Goal: Transaction & Acquisition: Book appointment/travel/reservation

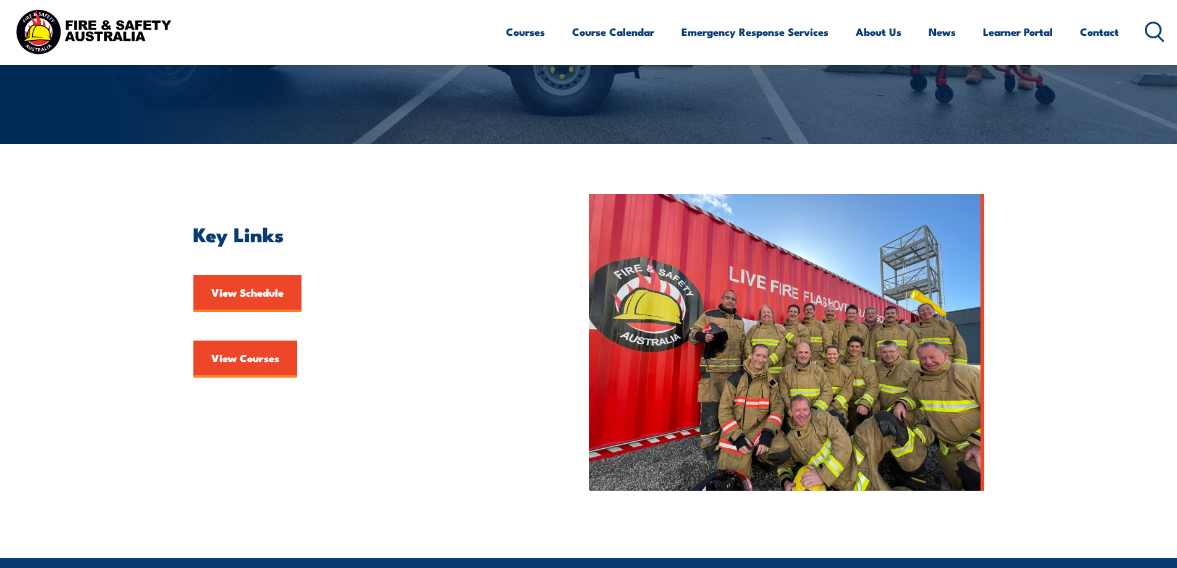
scroll to position [280, 0]
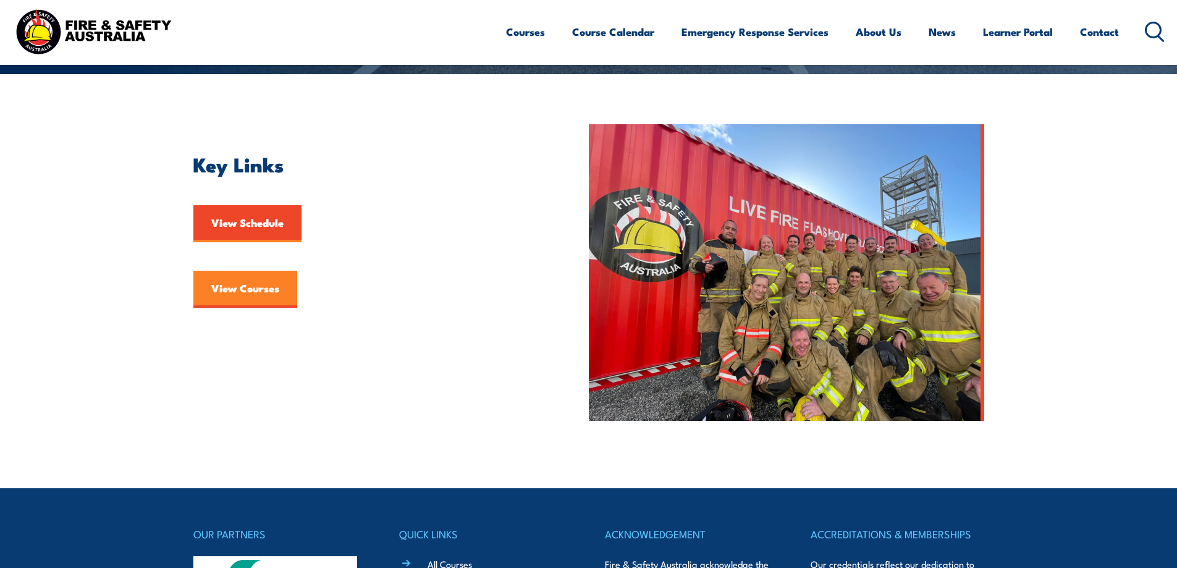
click at [259, 273] on link "View Courses" at bounding box center [245, 289] width 104 height 37
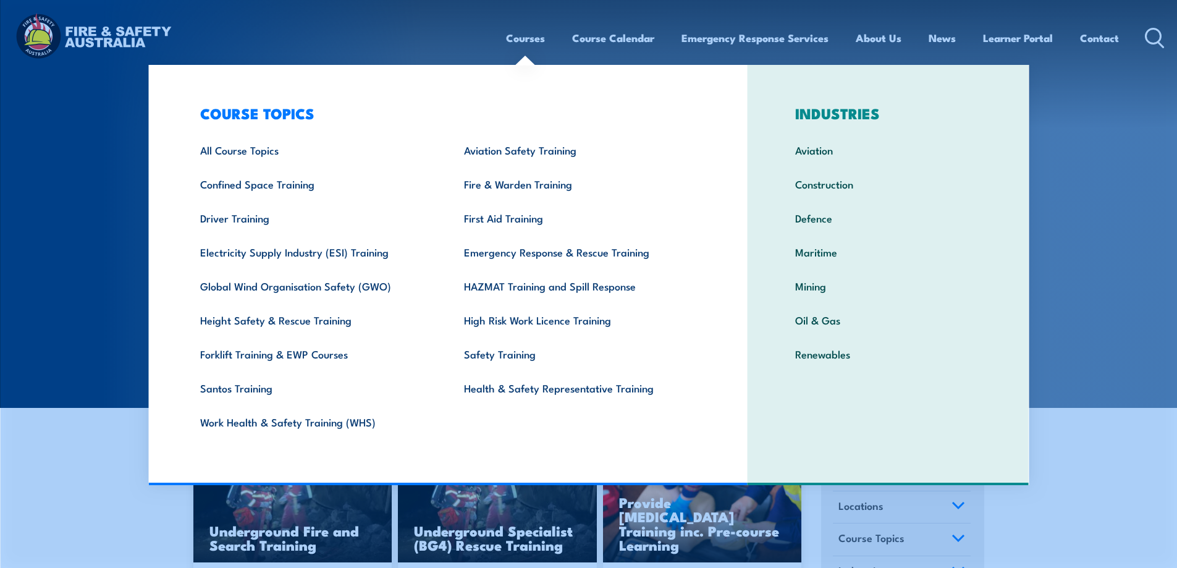
click at [1032, 155] on section "COURSES Find a course thats right for you and your team. We can train on your w…" at bounding box center [588, 204] width 1177 height 408
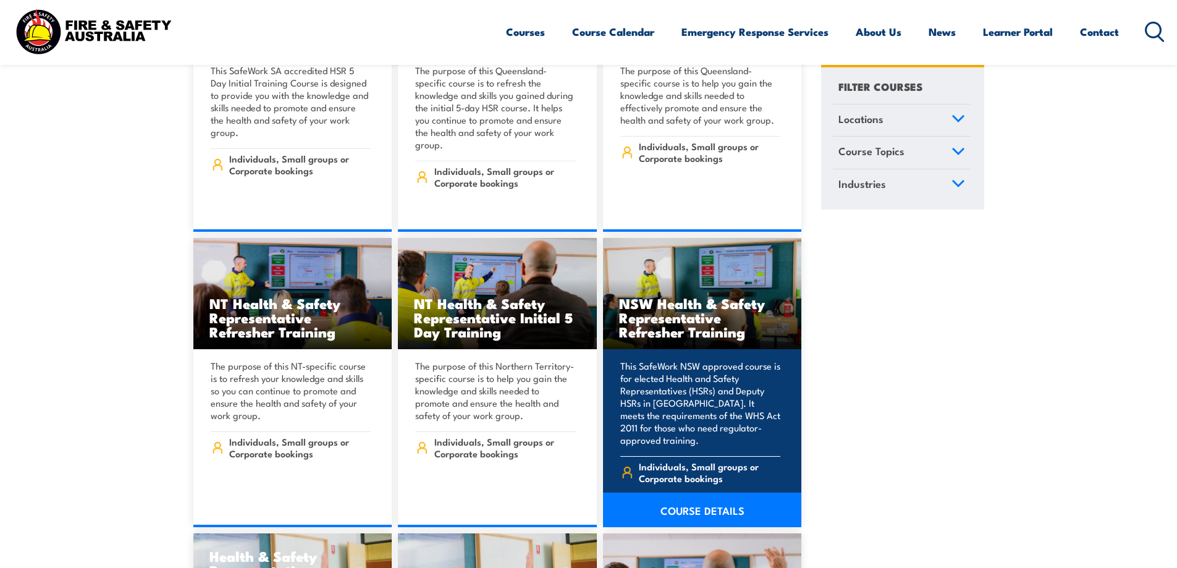
scroll to position [4913, 0]
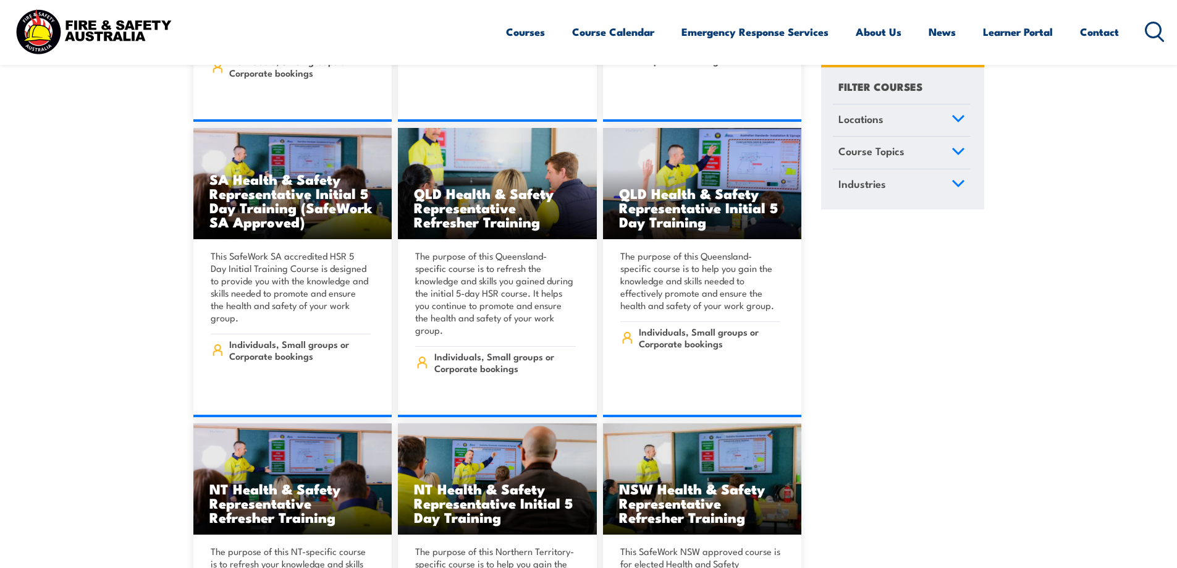
click at [962, 114] on link "Locations" at bounding box center [902, 120] width 138 height 32
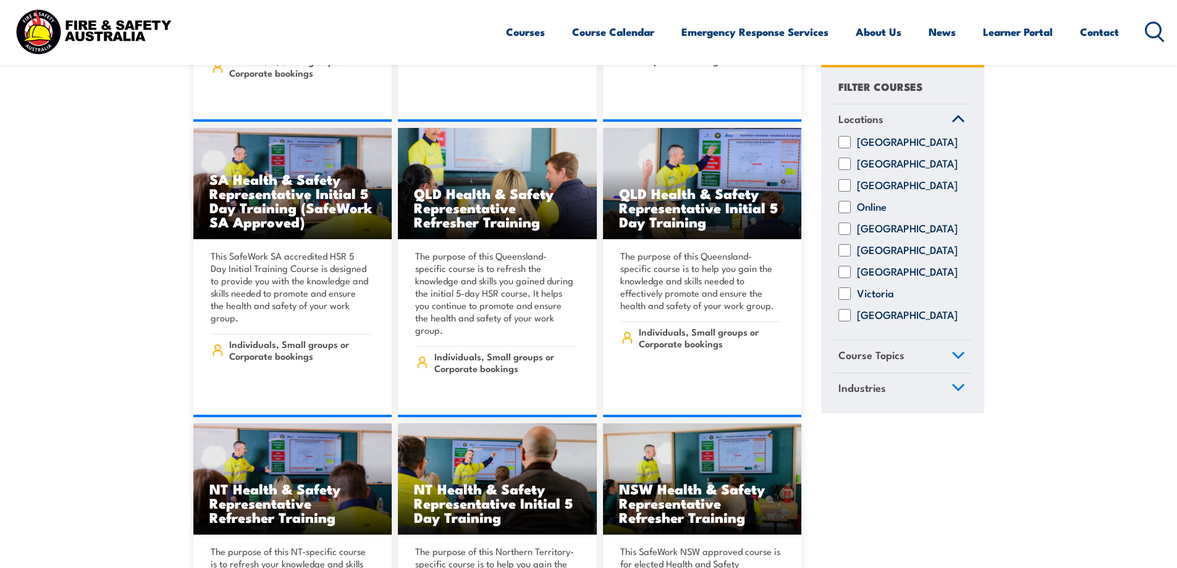
click at [871, 235] on label "Queensland" at bounding box center [907, 229] width 101 height 12
click at [851, 235] on input "[GEOGRAPHIC_DATA]" at bounding box center [844, 229] width 12 height 12
checkbox input "true"
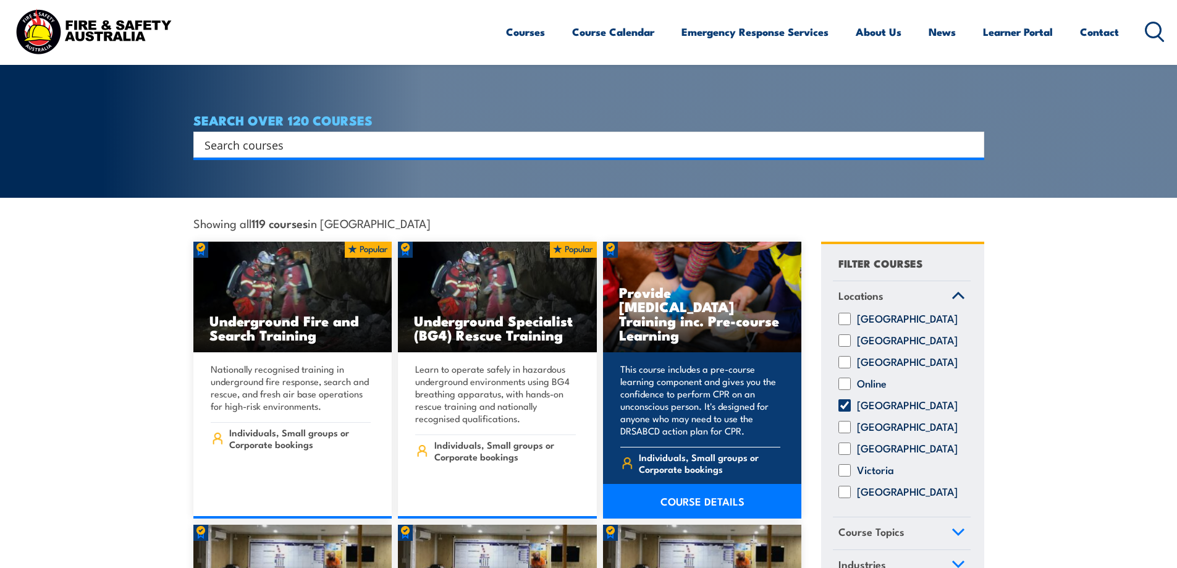
scroll to position [350, 0]
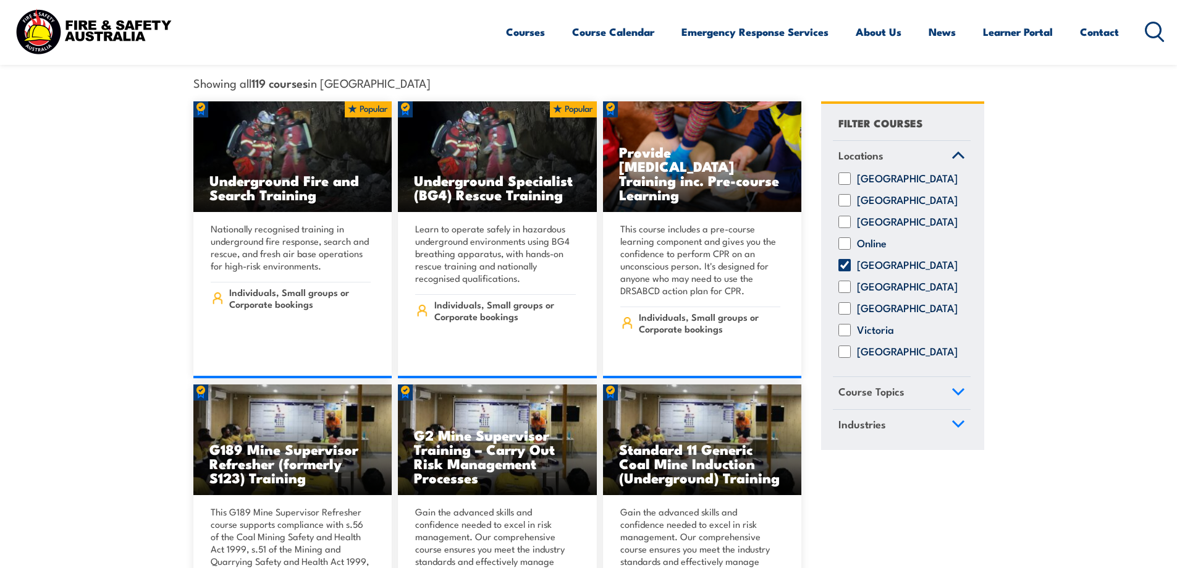
click at [869, 383] on span "Course Topics" at bounding box center [871, 391] width 66 height 17
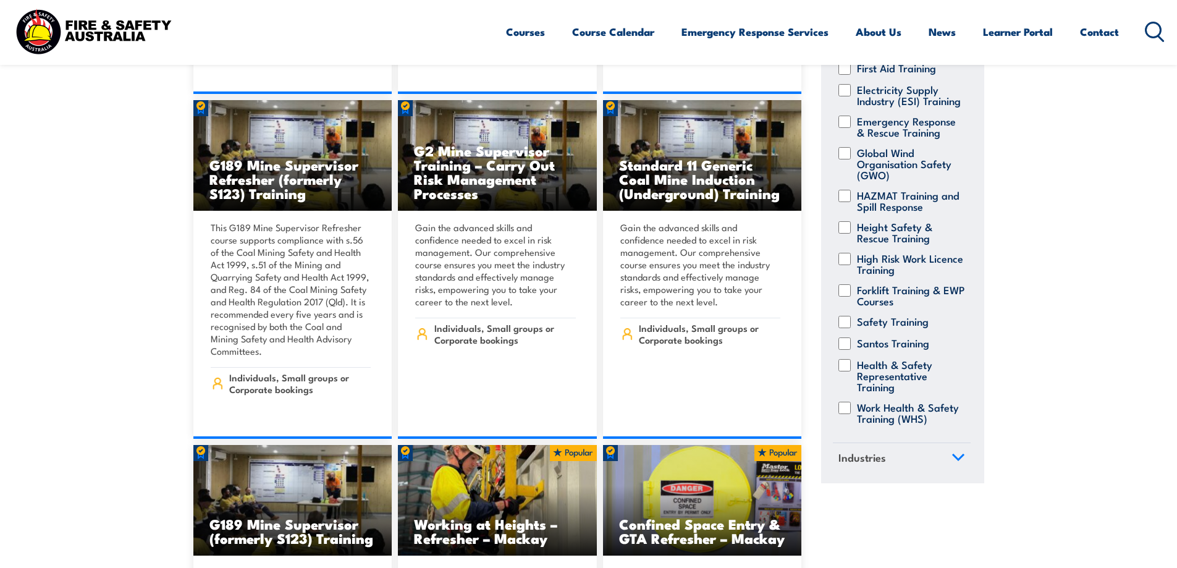
scroll to position [326, 0]
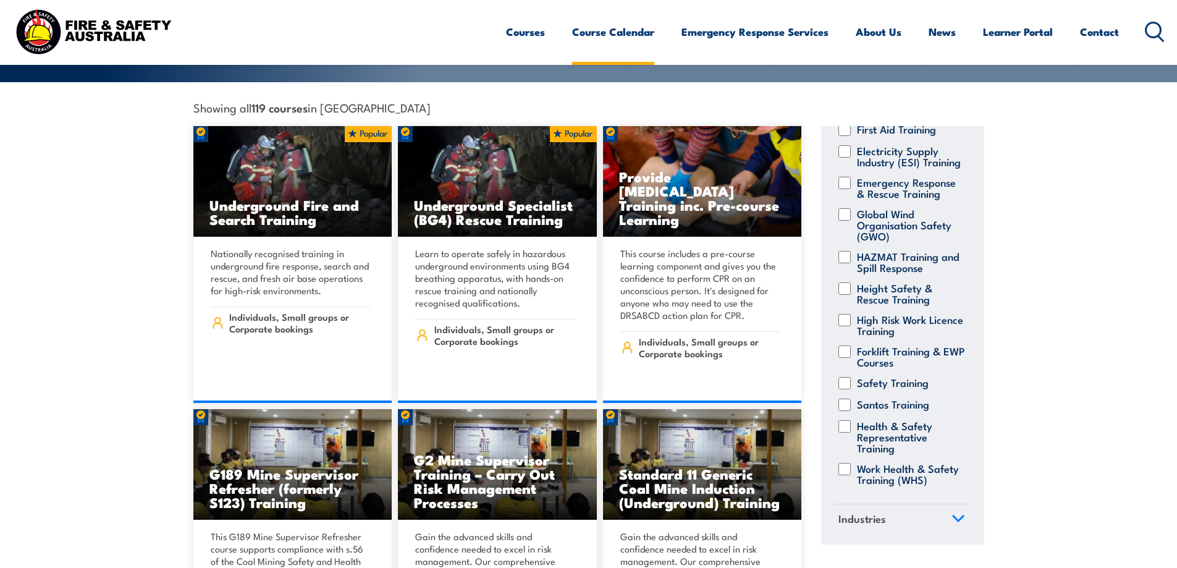
click at [592, 31] on link "Course Calendar" at bounding box center [613, 31] width 82 height 33
click at [615, 35] on link "Course Calendar" at bounding box center [613, 31] width 82 height 33
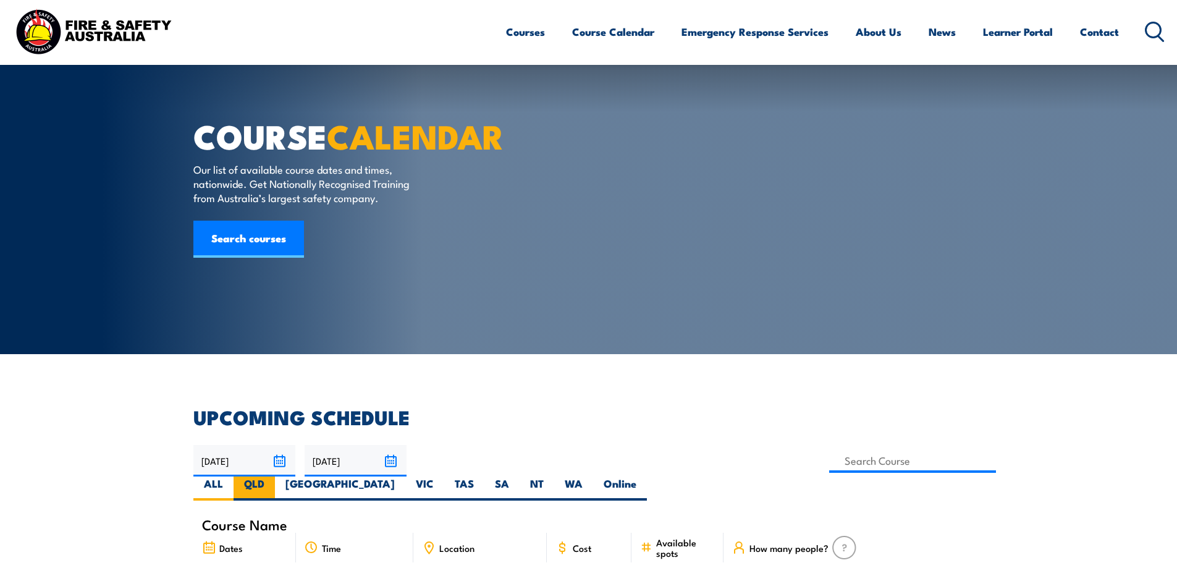
click at [275, 476] on label "QLD" at bounding box center [253, 488] width 41 height 24
click at [272, 476] on input "QLD" at bounding box center [268, 480] width 8 height 8
radio input "true"
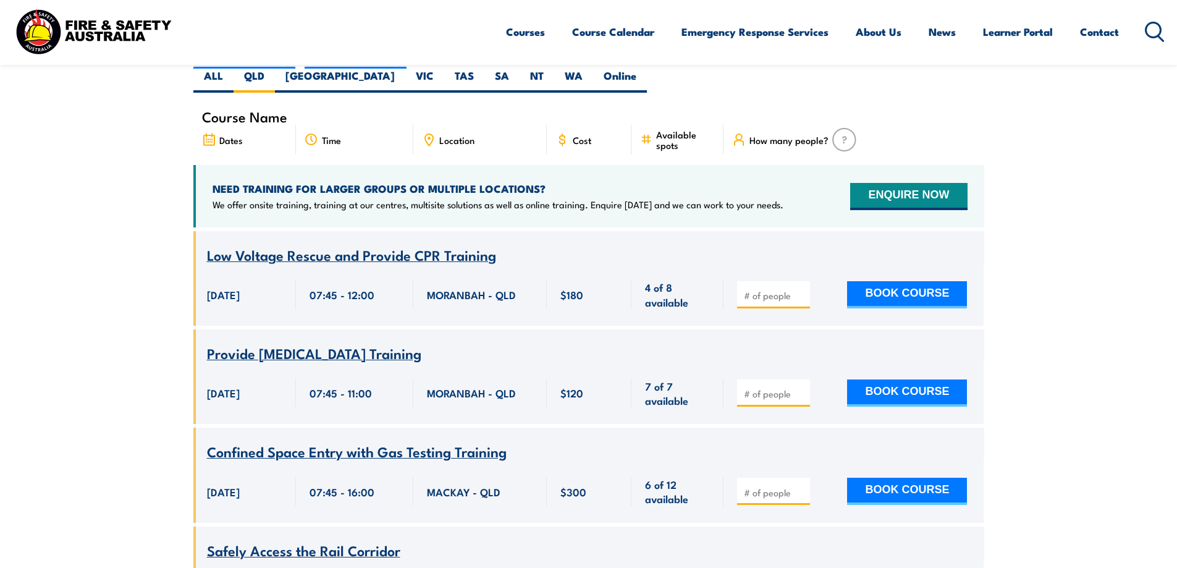
click at [455, 125] on div "Location" at bounding box center [479, 140] width 133 height 30
click at [449, 135] on span "Location" at bounding box center [456, 140] width 35 height 11
click at [430, 137] on icon at bounding box center [429, 138] width 2 height 2
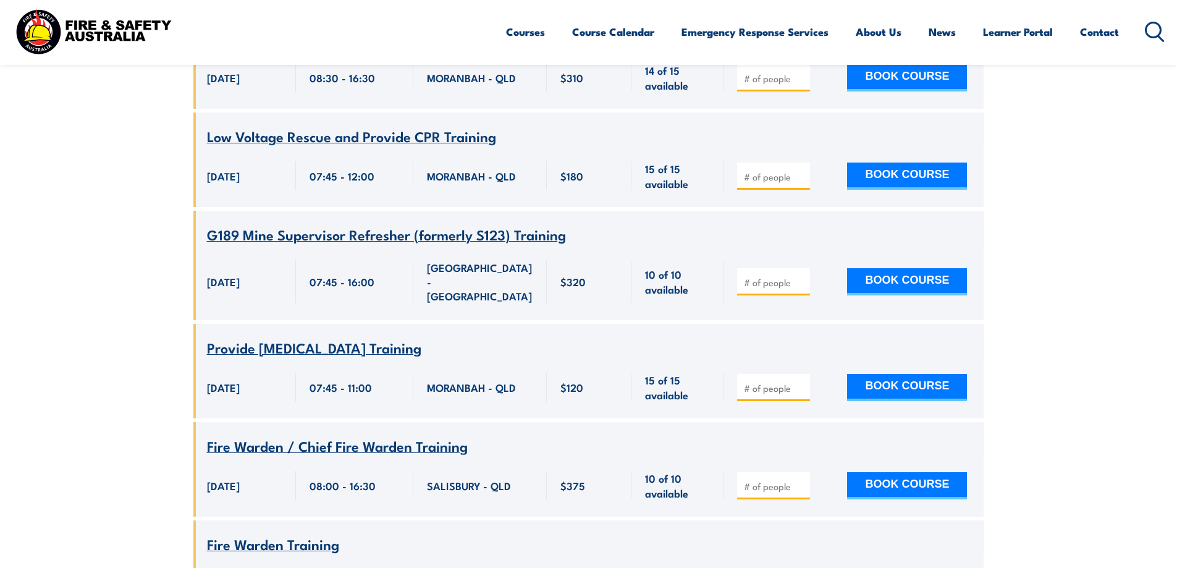
scroll to position [9508, 0]
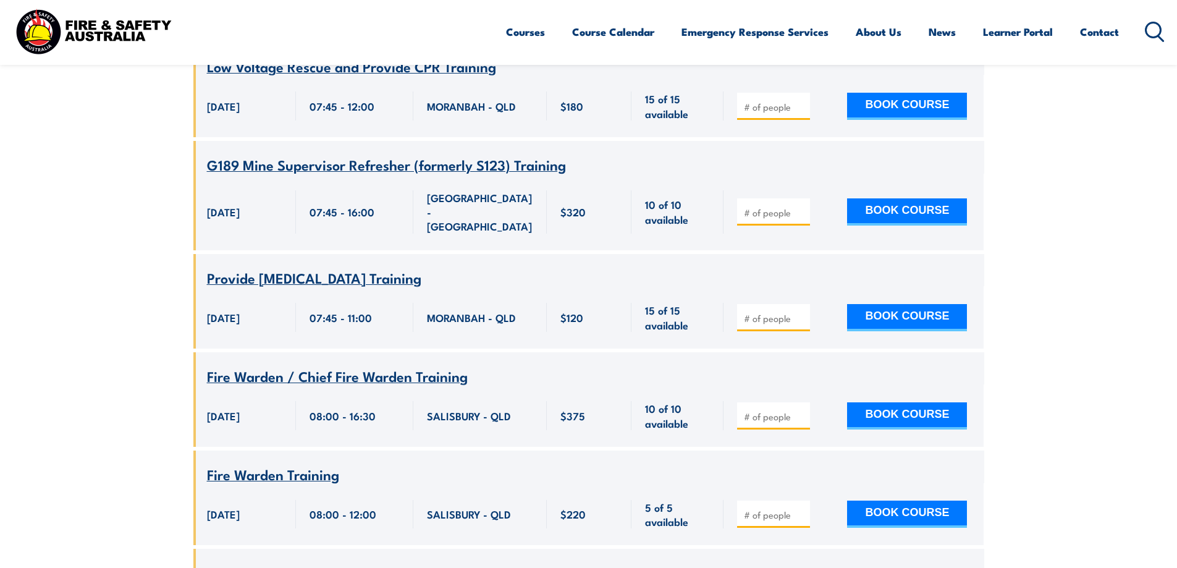
click at [767, 324] on input "number" at bounding box center [775, 318] width 62 height 12
type input "1"
click at [867, 331] on button "BOOK COURSE" at bounding box center [907, 317] width 120 height 27
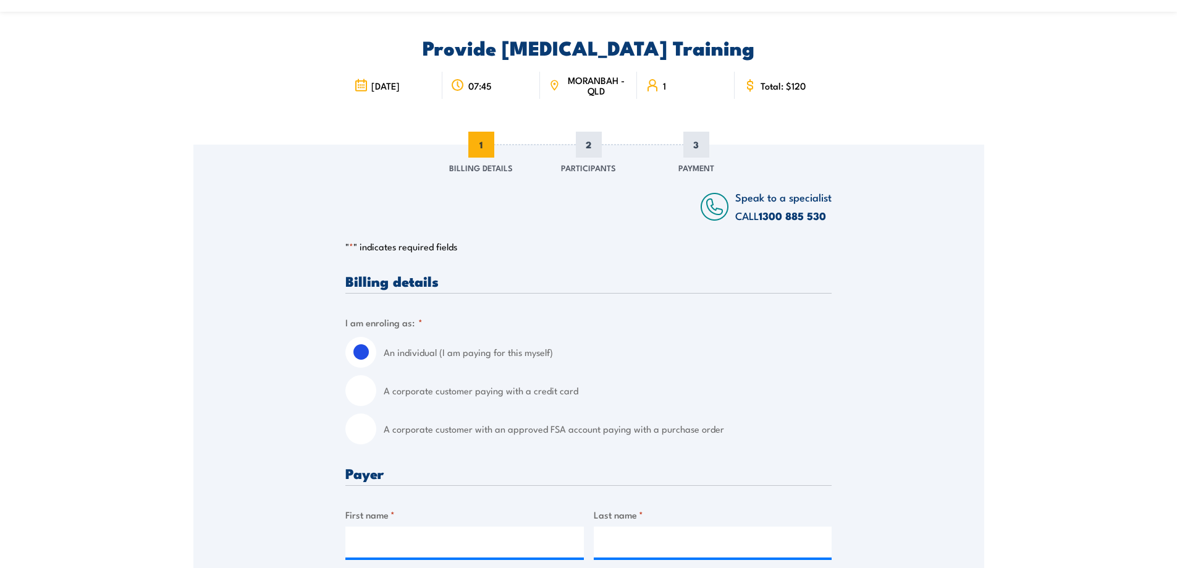
scroll to position [140, 0]
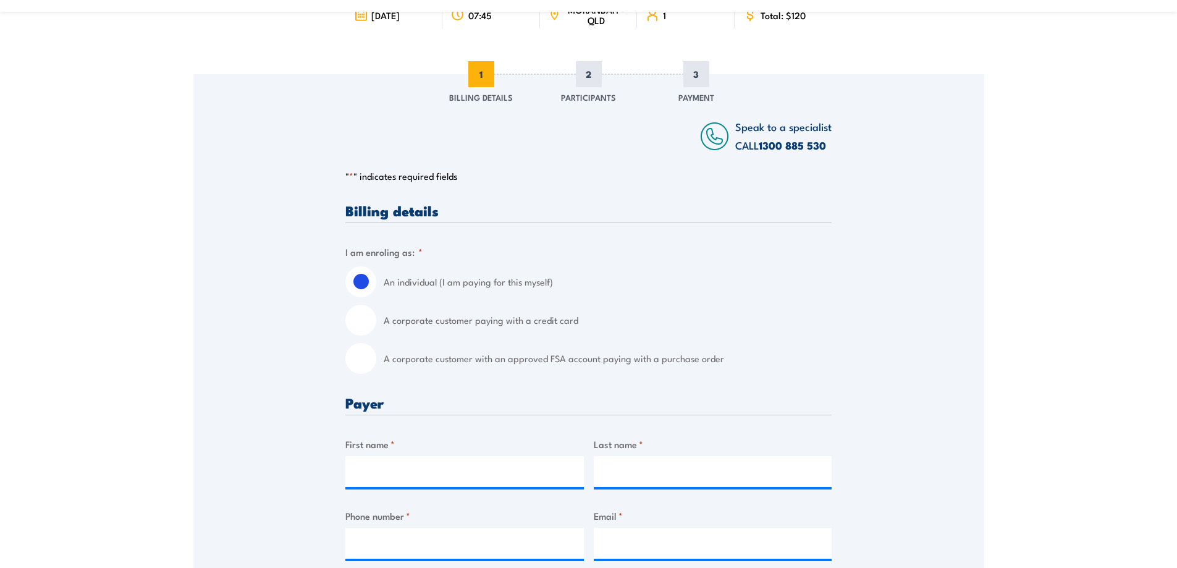
click at [364, 319] on input "A corporate customer paying with a credit card" at bounding box center [360, 320] width 31 height 31
radio input "true"
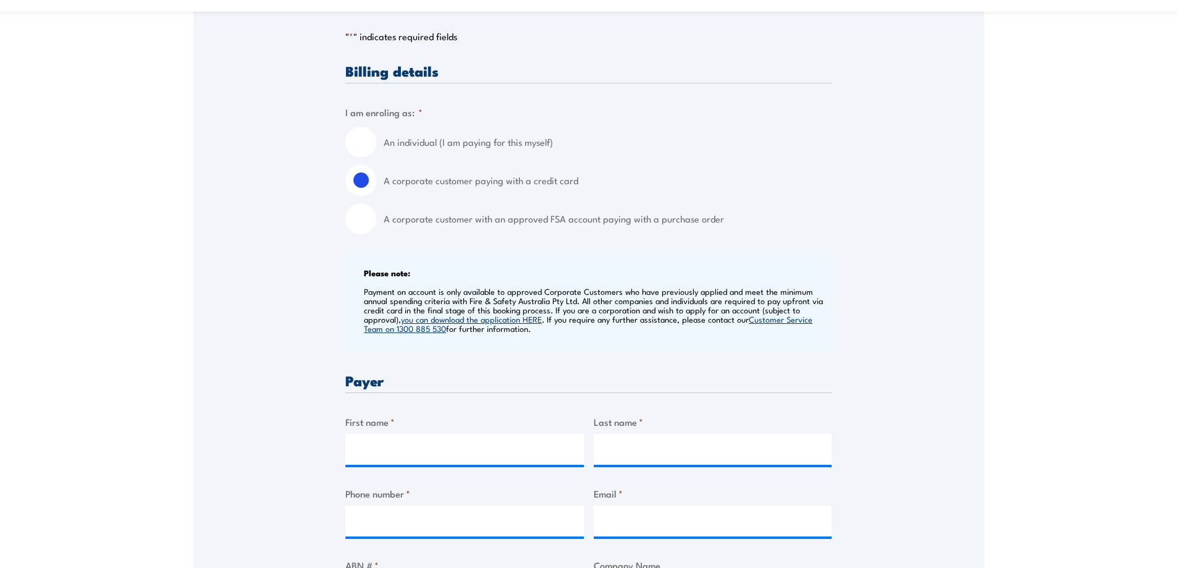
scroll to position [420, 0]
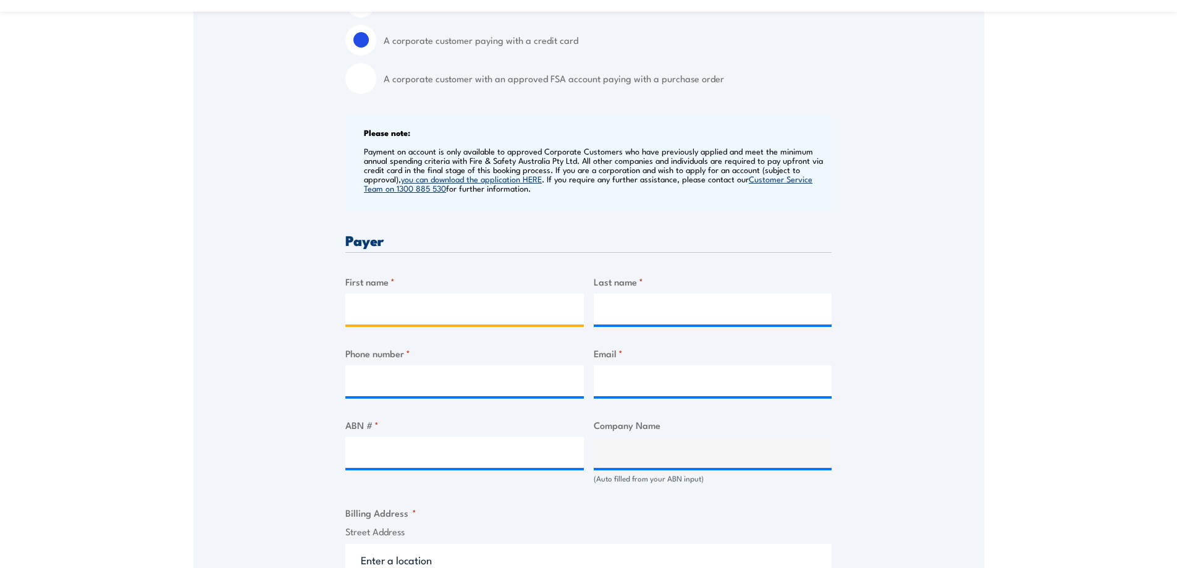
click at [348, 301] on input "First name *" at bounding box center [464, 308] width 238 height 31
type input "[PERSON_NAME]"
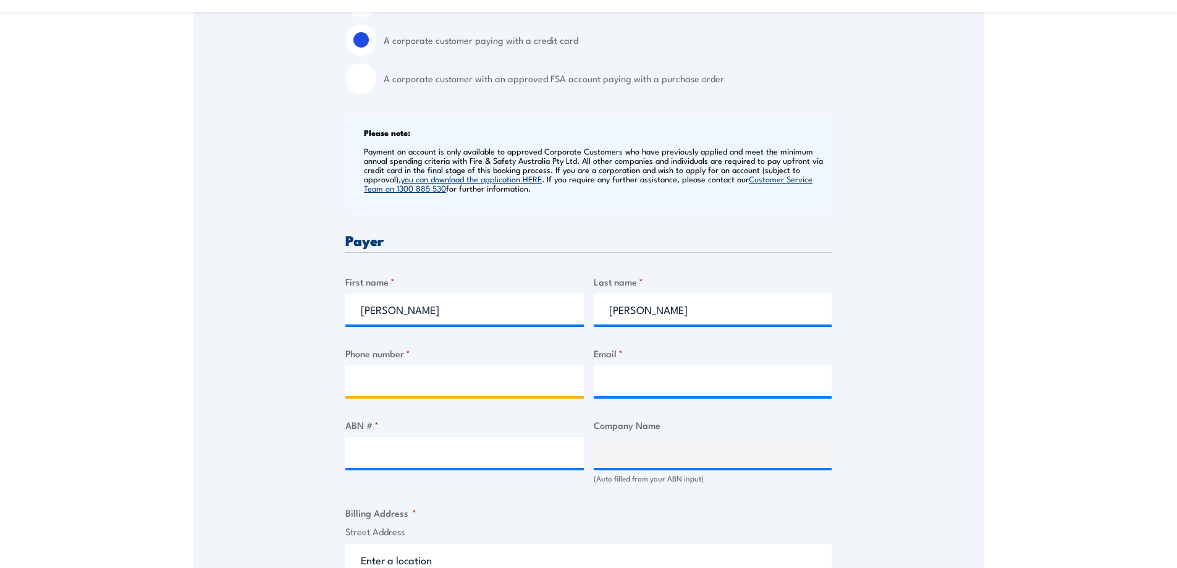
type input "0436352588"
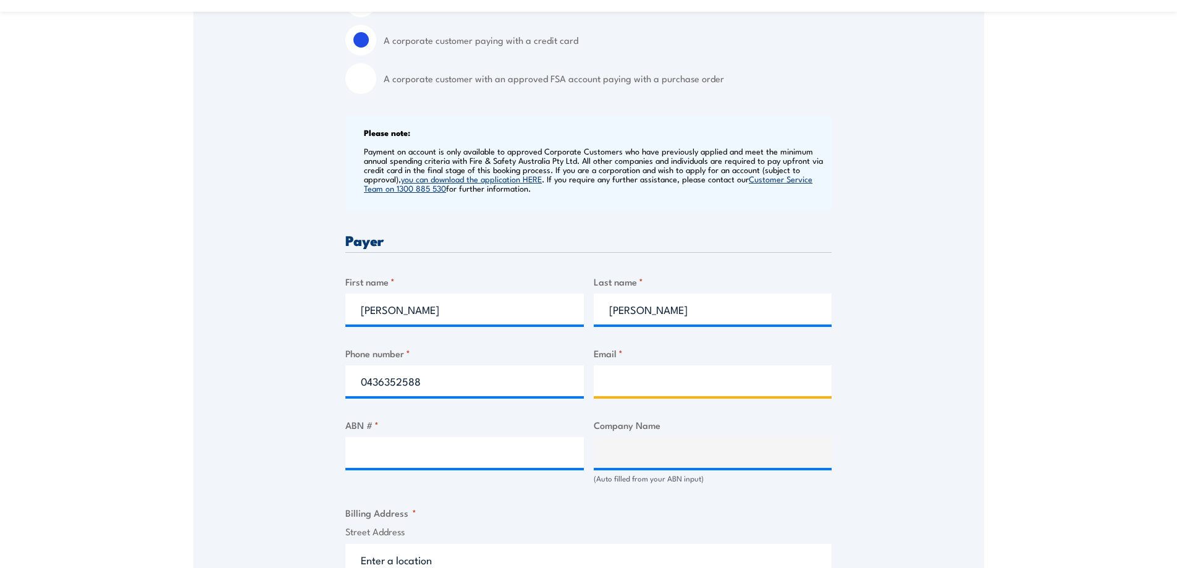
type input "[PERSON_NAME][EMAIL_ADDRESS][PERSON_NAME][DOMAIN_NAME]"
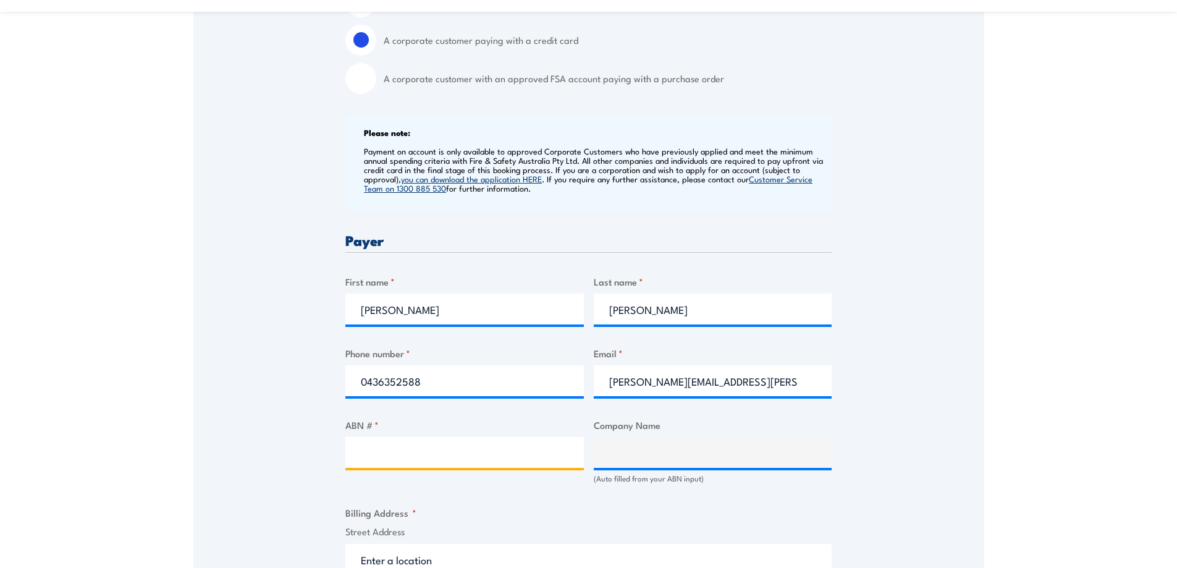
click at [402, 455] on input "ABN # *" at bounding box center [464, 452] width 238 height 31
click at [497, 450] on input "ABN # *" at bounding box center [464, 452] width 238 height 31
paste input "66 169 665 178"
type input "66 169 665 178"
click at [511, 505] on div "Billing details I am enroling as: * An individual (I am paying for this myself)…" at bounding box center [588, 521] width 486 height 1196
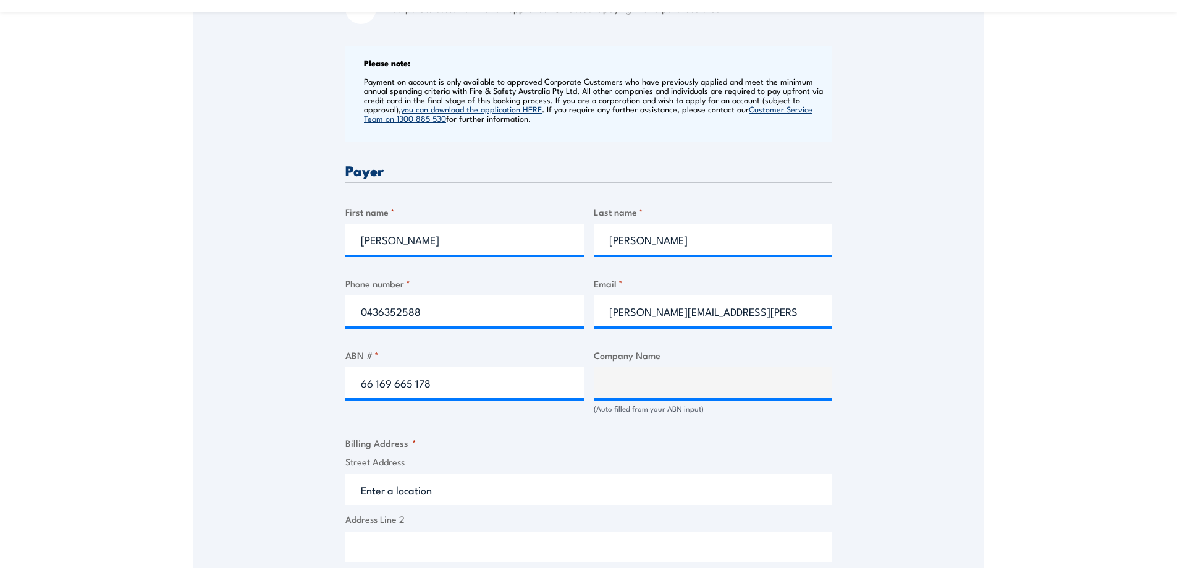
scroll to position [560, 0]
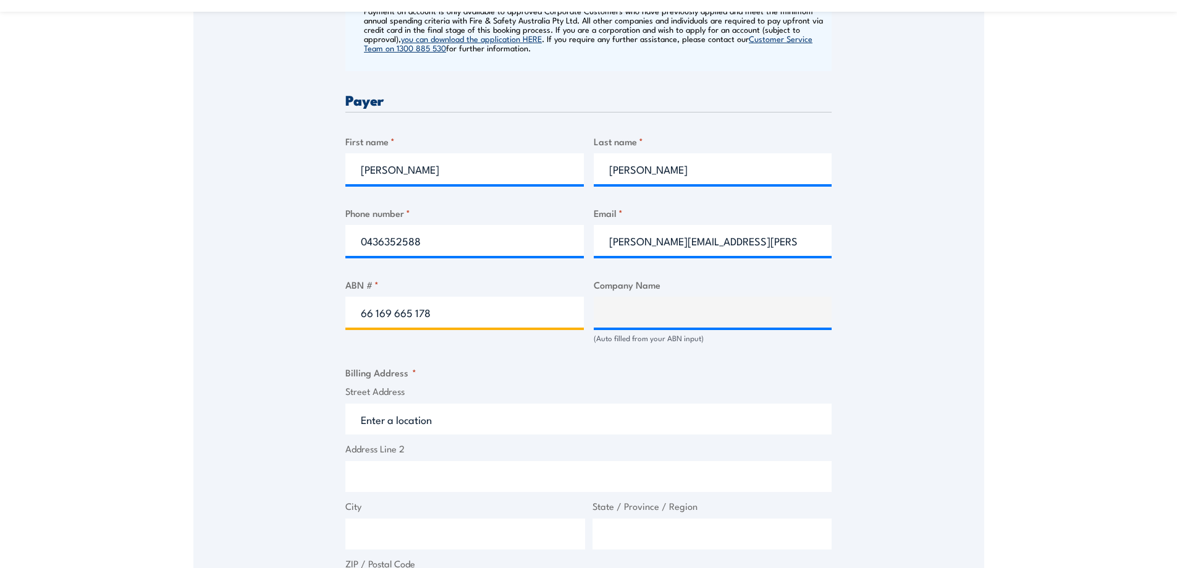
click at [438, 304] on input "66 169 665 178" at bounding box center [464, 311] width 238 height 31
type input "KABLEX PTY. LTD."
click at [398, 389] on label "Street Address" at bounding box center [588, 391] width 486 height 14
click at [398, 403] on input "Street Address" at bounding box center [588, 418] width 486 height 31
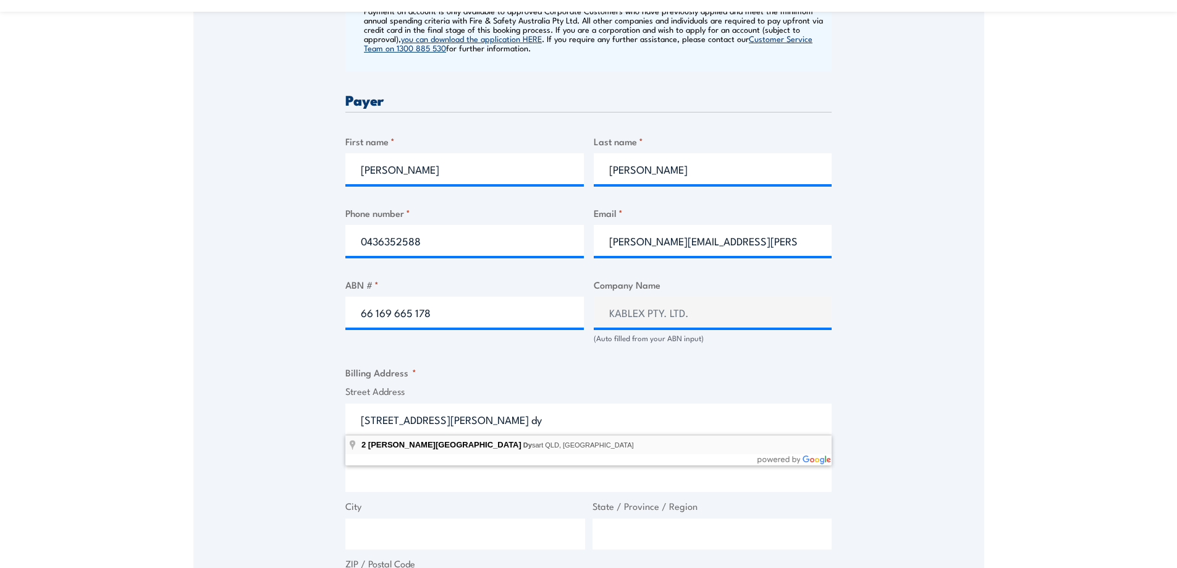
type input "[STREET_ADDRESS][PERSON_NAME][PERSON_NAME]"
type input "[STREET_ADDRESS][PERSON_NAME]"
type input "[PERSON_NAME]"
type input "[GEOGRAPHIC_DATA]"
type input "4745"
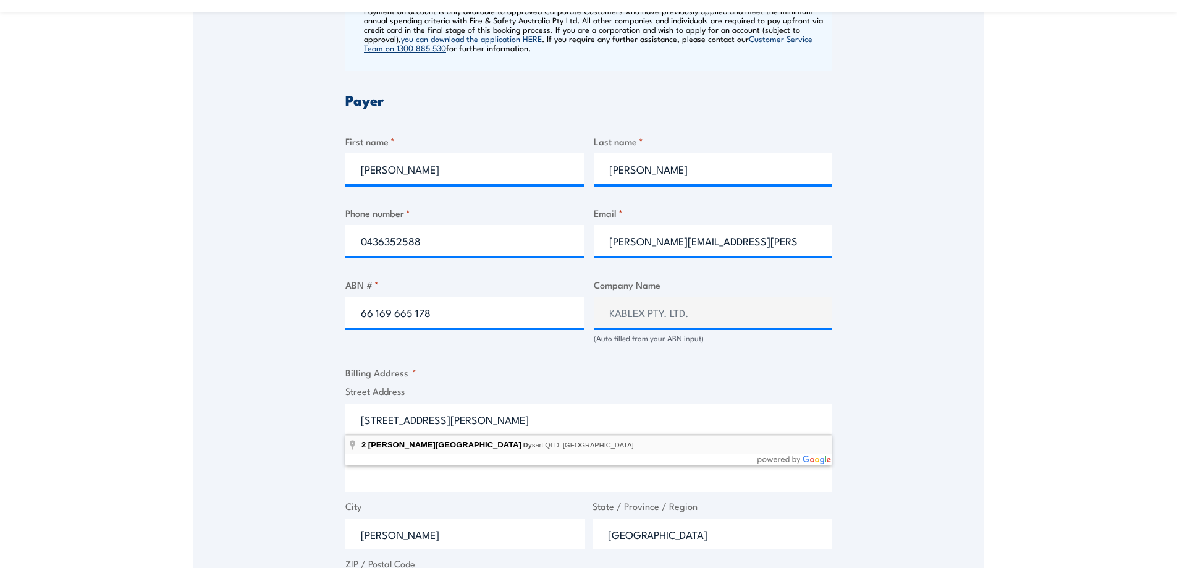
select select "[GEOGRAPHIC_DATA]"
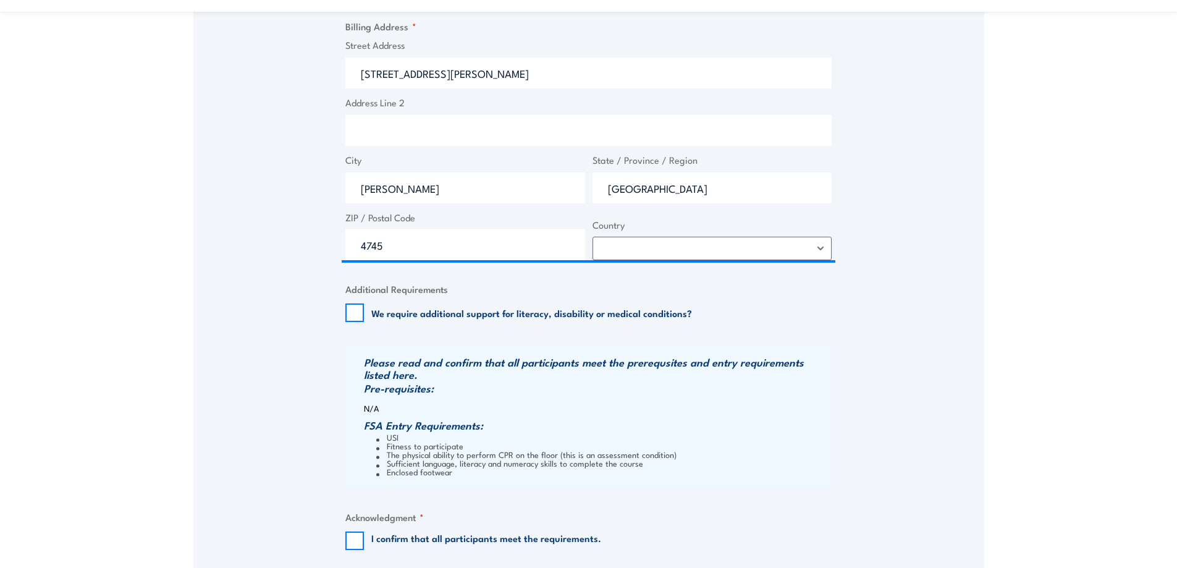
scroll to position [1046, 0]
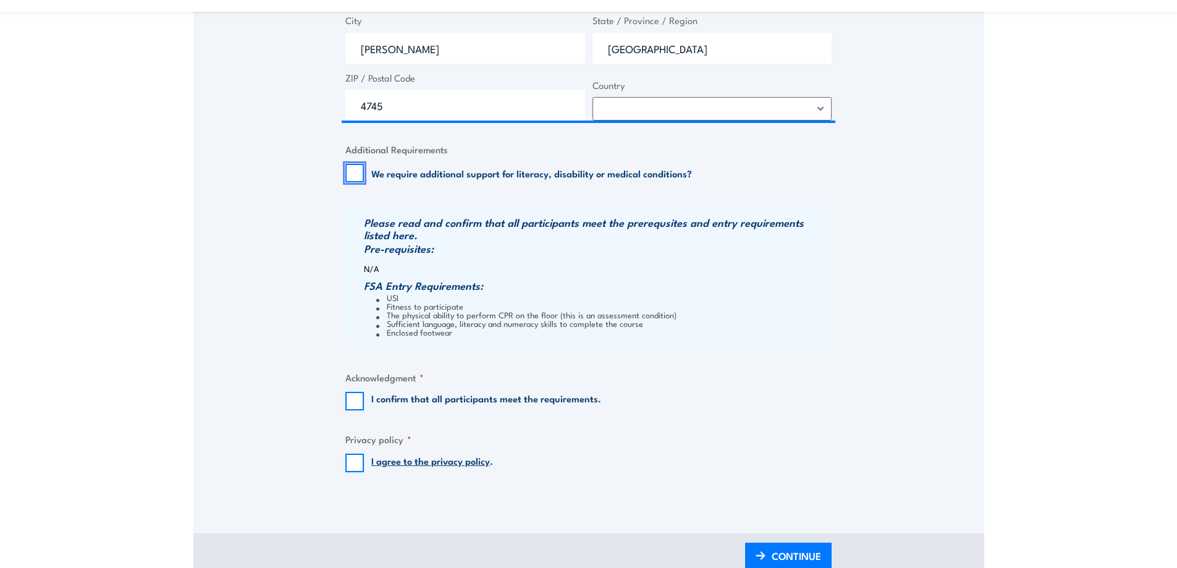
click at [356, 177] on input "We require additional support for literacy, disability or medical conditions?" at bounding box center [354, 173] width 19 height 19
click at [360, 169] on input "We require additional support for literacy, disability or medical conditions?" at bounding box center [354, 173] width 19 height 19
checkbox input "false"
click at [408, 300] on li "USI" at bounding box center [602, 297] width 452 height 9
click at [350, 404] on input "I confirm that all participants meet the requirements." at bounding box center [354, 401] width 19 height 19
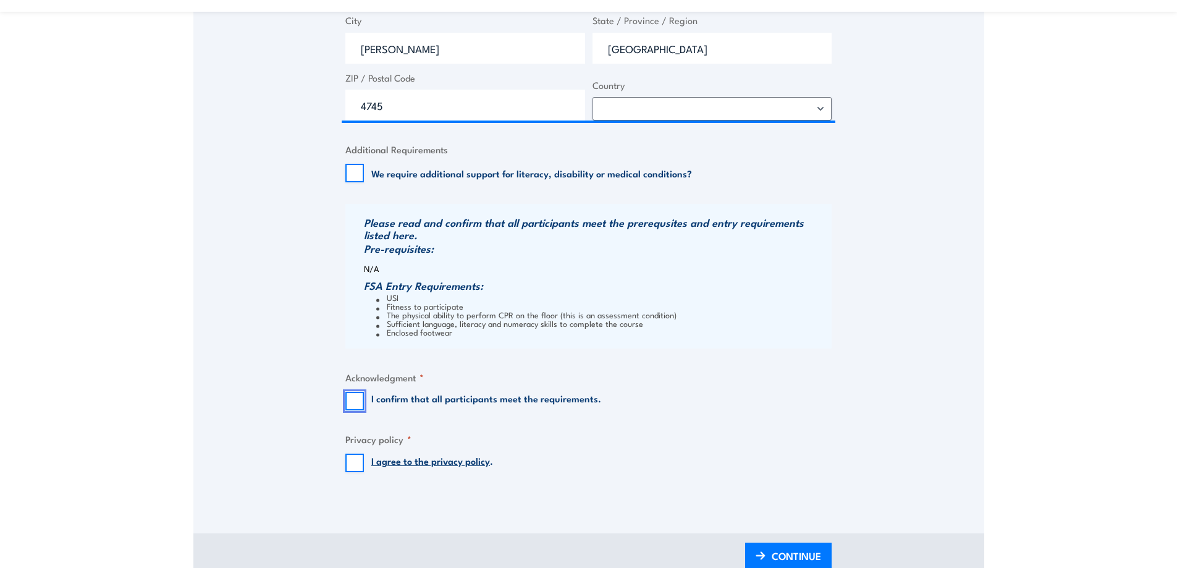
checkbox input "true"
click at [360, 466] on input "I agree to the privacy policy ." at bounding box center [354, 462] width 19 height 19
checkbox input "true"
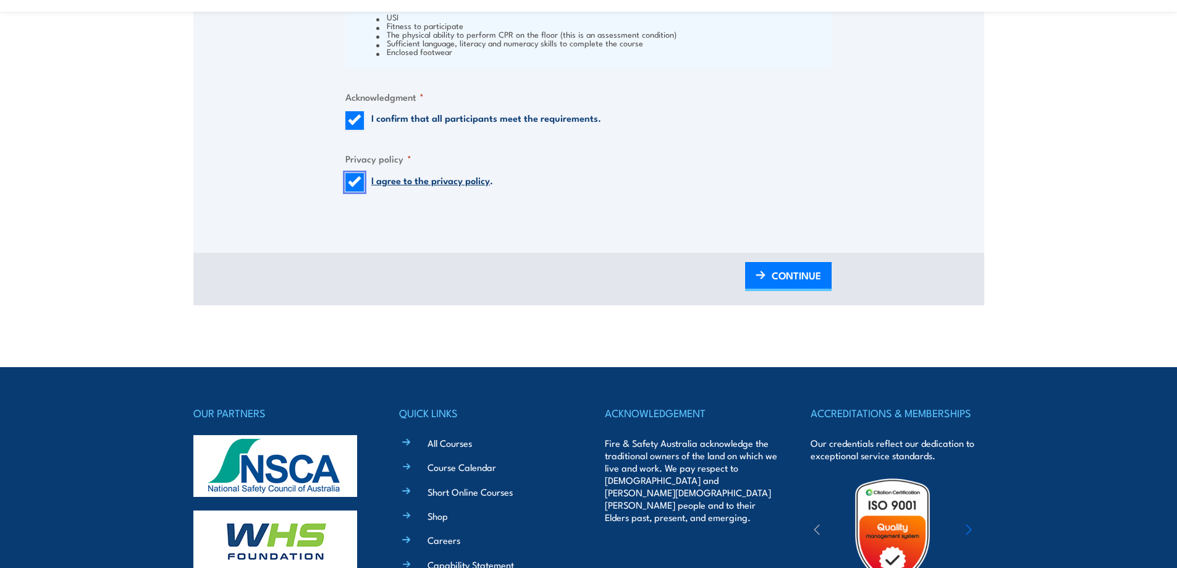
scroll to position [1396, 0]
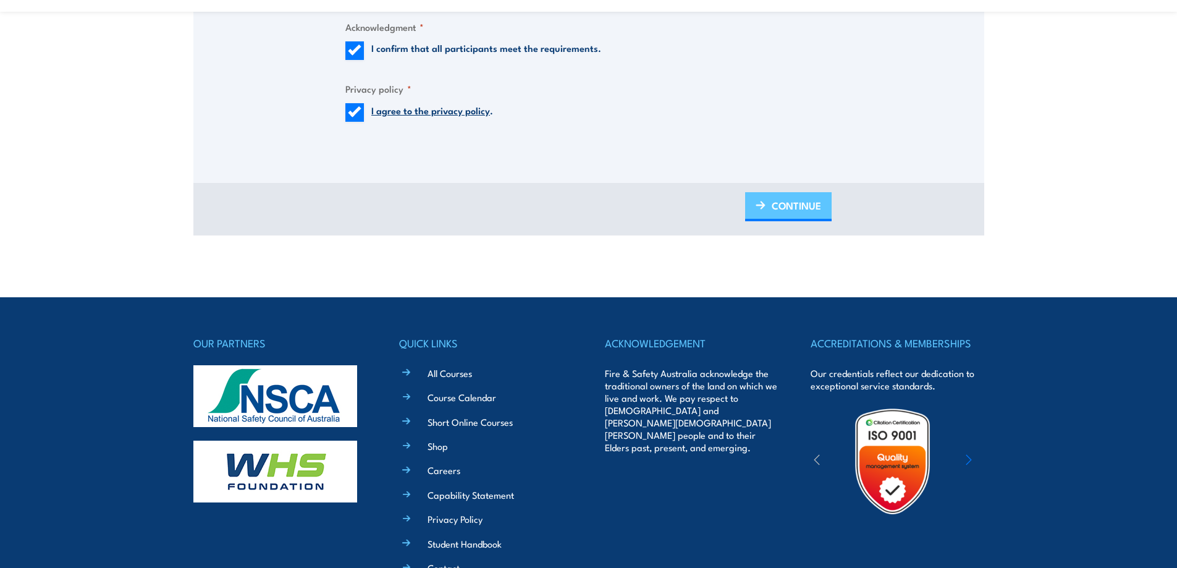
click at [762, 204] on img at bounding box center [760, 205] width 10 height 9
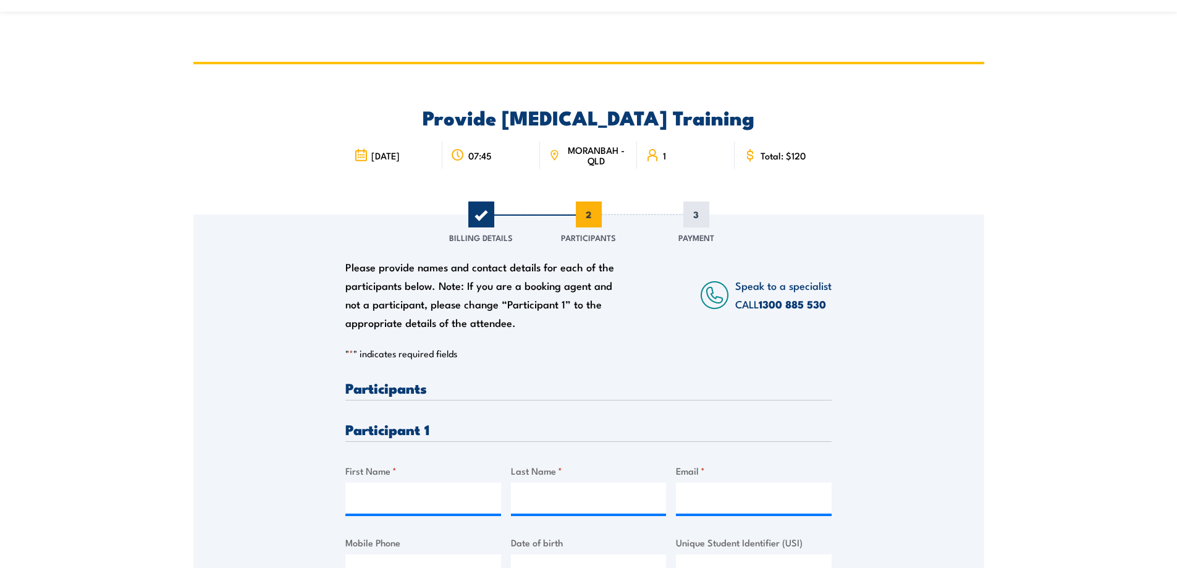
scroll to position [70, 0]
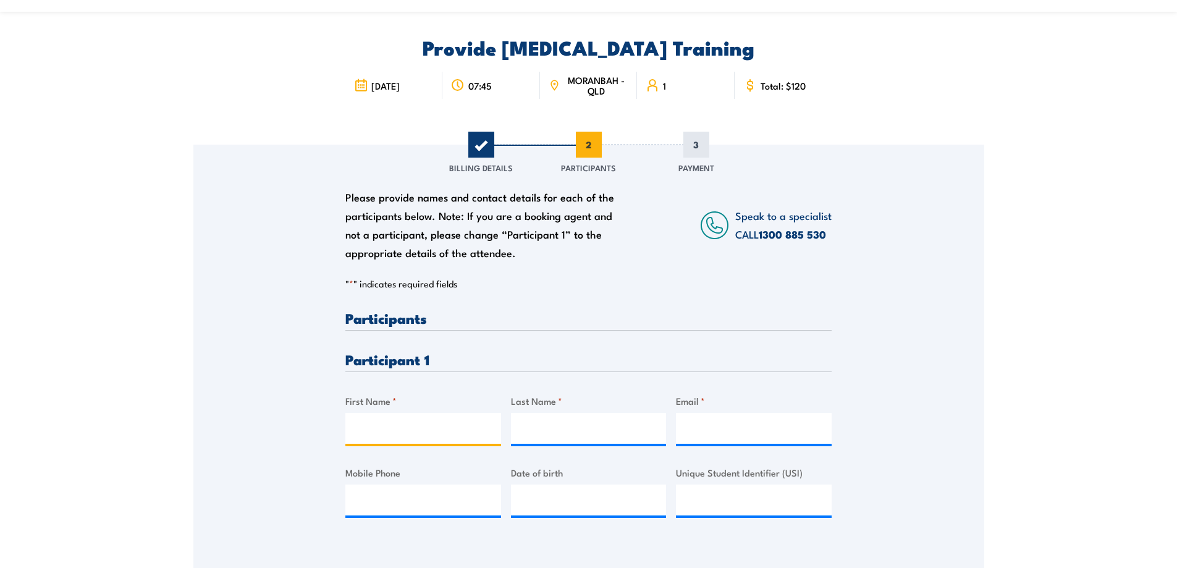
click at [429, 432] on input "First Name *" at bounding box center [423, 428] width 156 height 31
type input "[PERSON_NAME]"
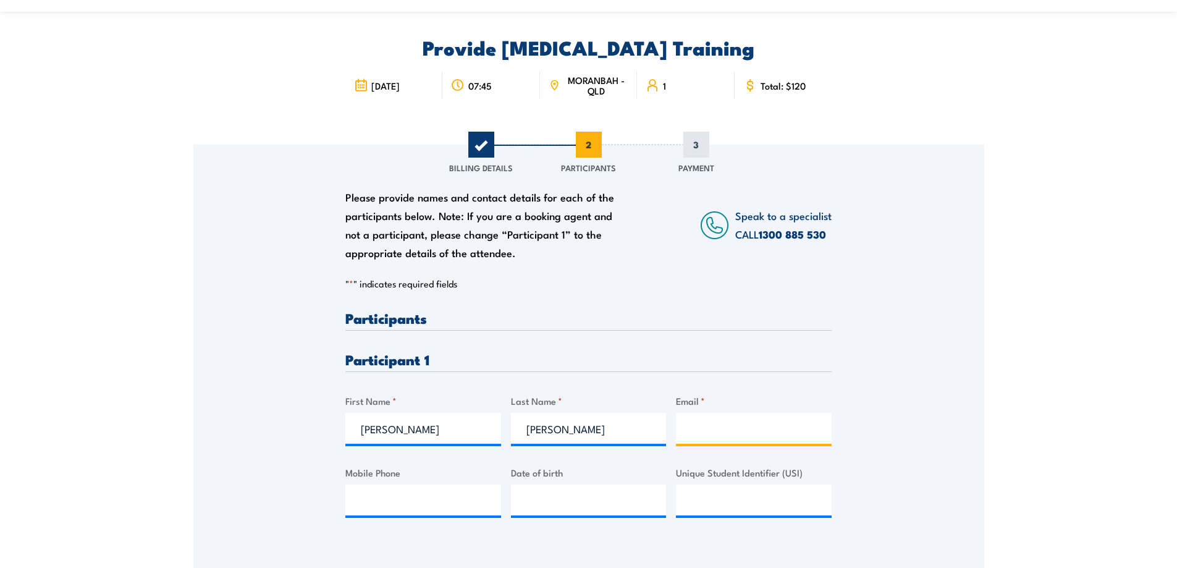
type input "[PERSON_NAME][EMAIL_ADDRESS][PERSON_NAME][DOMAIN_NAME]"
type input "0436352588"
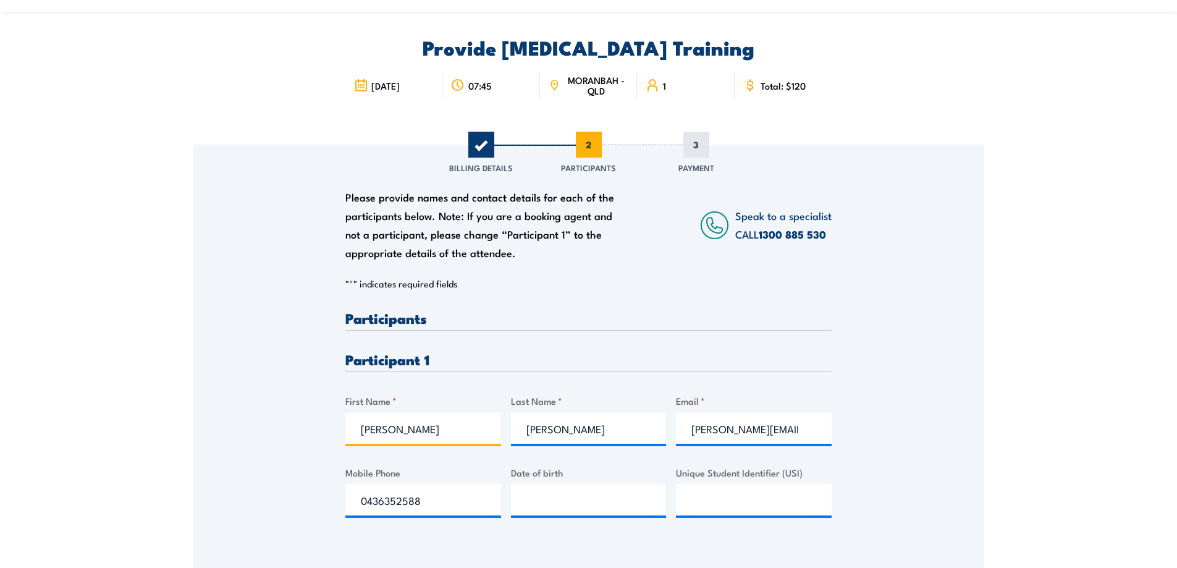
scroll to position [210, 0]
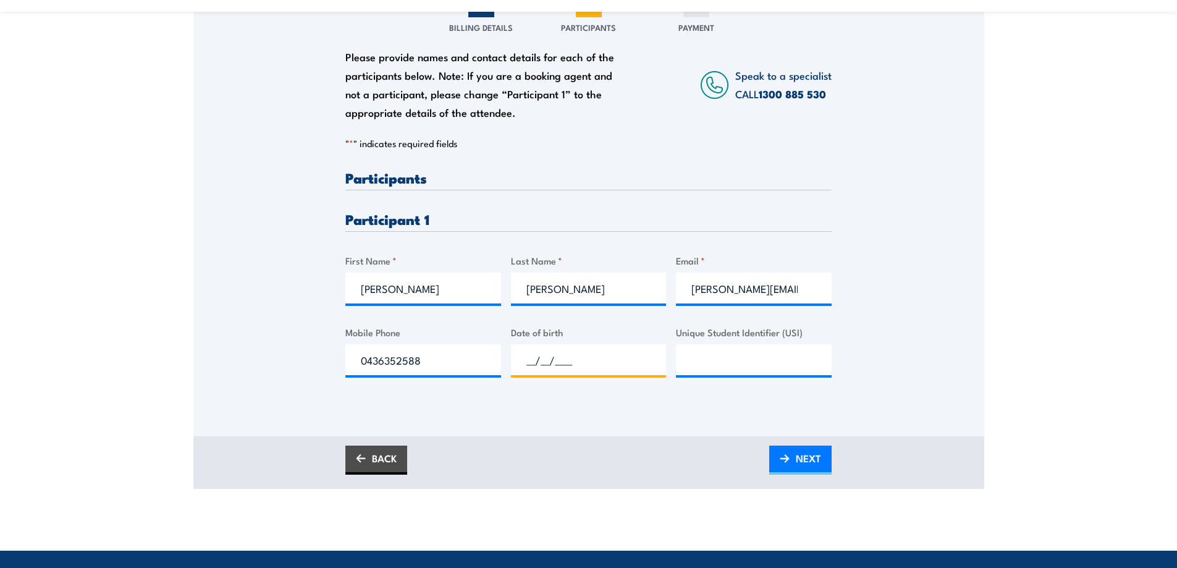
click at [581, 362] on input "__/__/____" at bounding box center [589, 359] width 156 height 31
type input "[DATE]"
click at [712, 368] on input "Unique Student Identifier (USI)" at bounding box center [754, 359] width 156 height 31
type input "SFXDLERTK2"
click at [788, 469] on link "NEXT" at bounding box center [800, 459] width 62 height 29
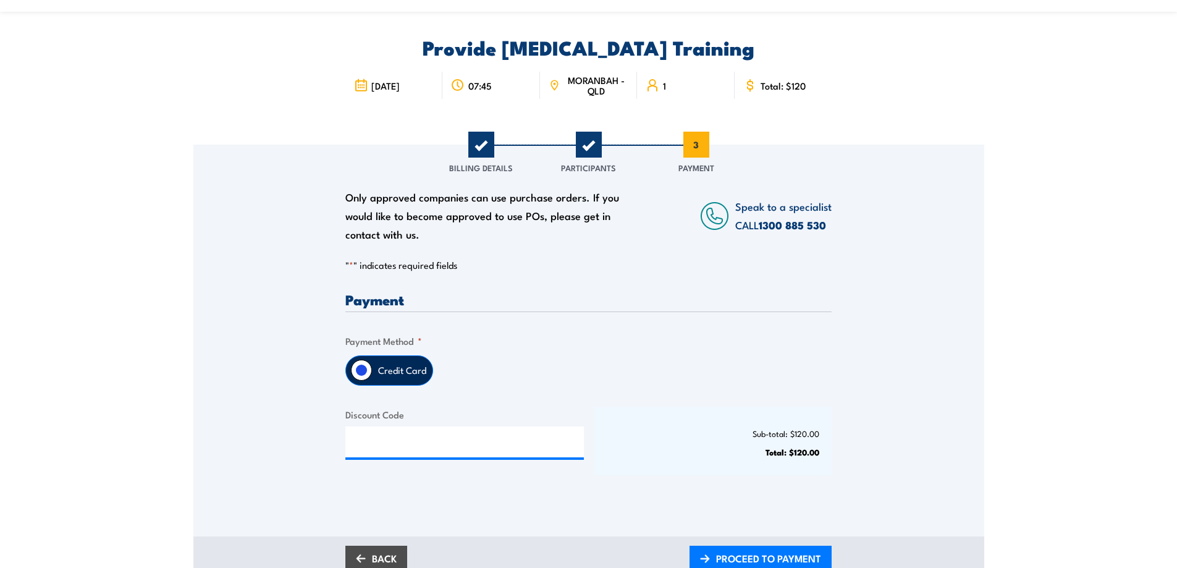
scroll to position [140, 0]
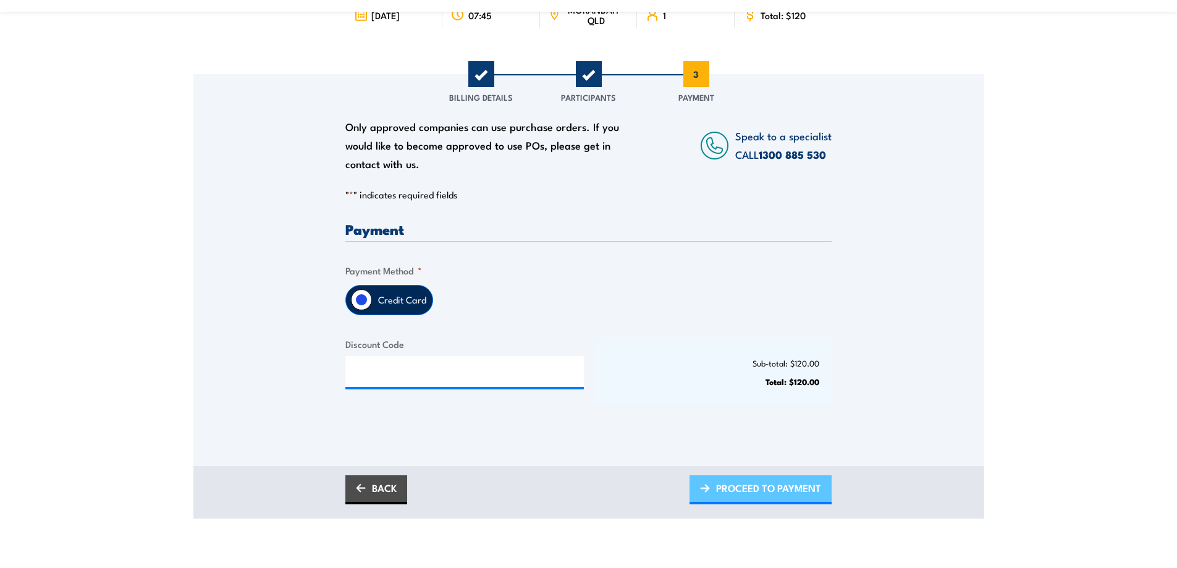
click at [691, 489] on link "PROCEED TO PAYMENT" at bounding box center [760, 489] width 142 height 29
